Goal: Task Accomplishment & Management: Manage account settings

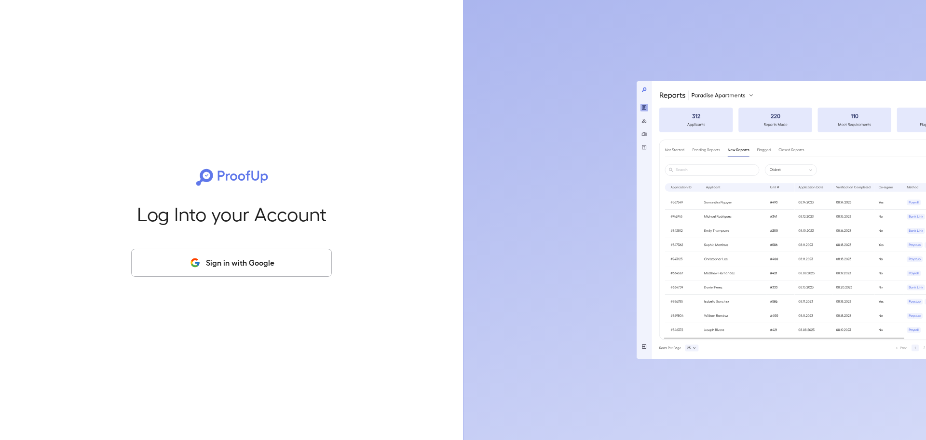
click at [234, 263] on button "Sign in with Google" at bounding box center [231, 263] width 201 height 28
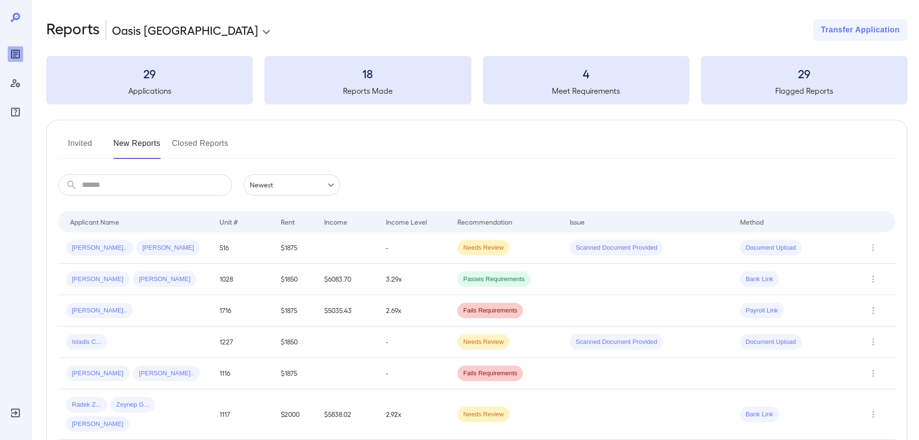
click at [83, 142] on button "Invited" at bounding box center [79, 147] width 43 height 23
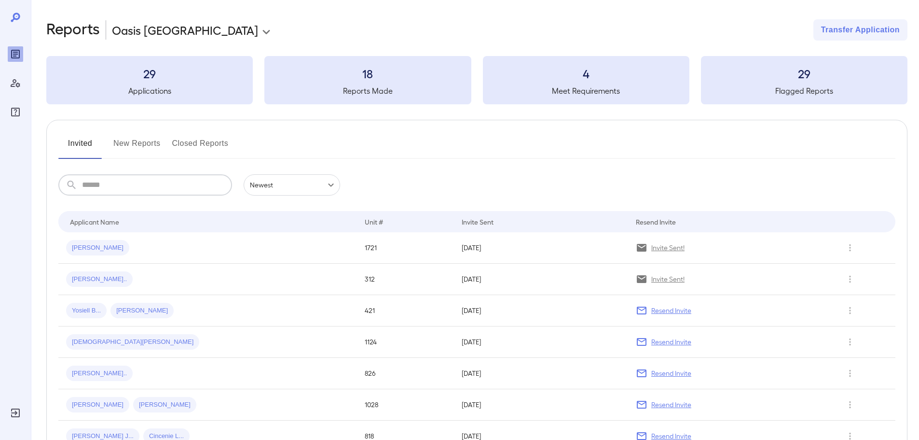
click at [140, 185] on input "text" at bounding box center [157, 184] width 150 height 21
click at [845, 243] on icon "Row Actions" at bounding box center [850, 248] width 11 height 12
click at [847, 269] on li "View Application" at bounding box center [876, 266] width 76 height 15
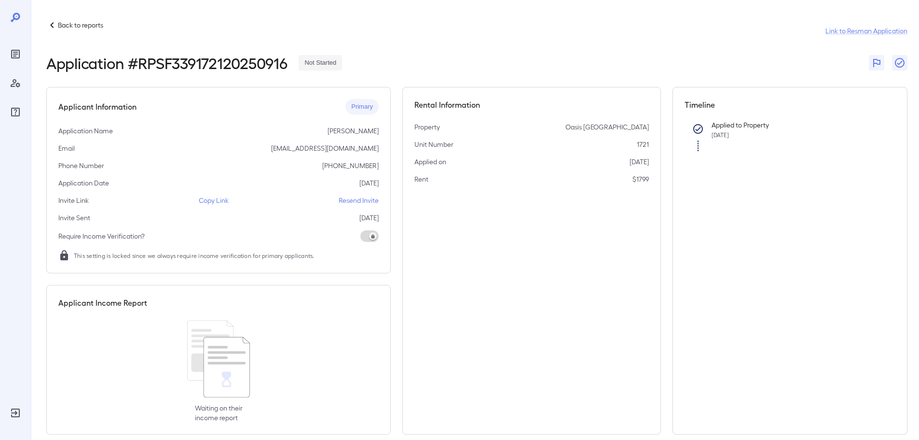
click at [357, 203] on p "Resend Invite" at bounding box center [359, 200] width 40 height 10
click at [55, 25] on icon at bounding box center [52, 25] width 12 height 12
